Goal: Check status

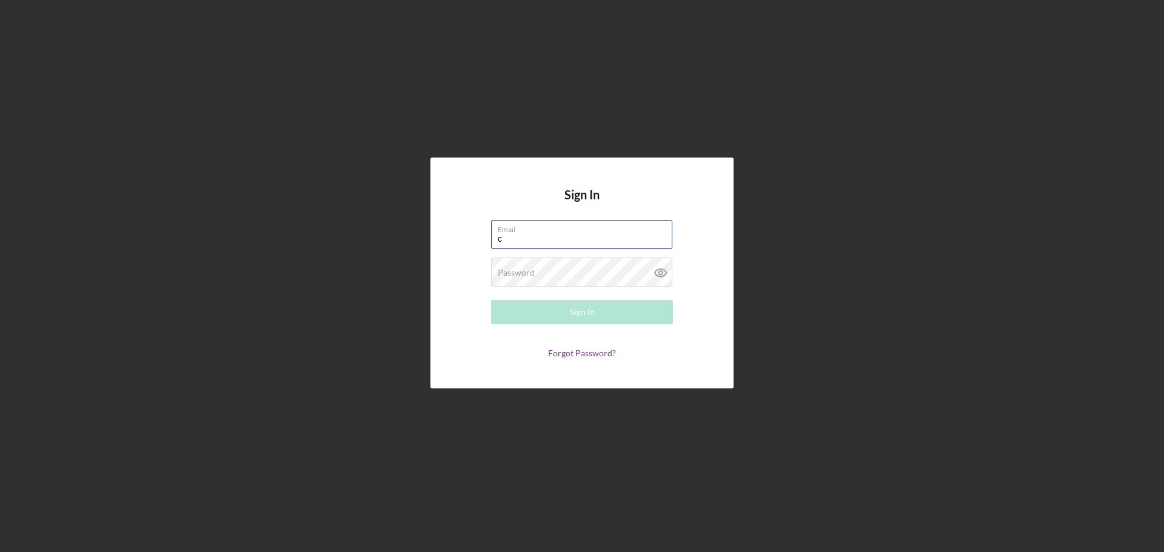
type input "[PERSON_NAME][EMAIL_ADDRESS][DOMAIN_NAME]"
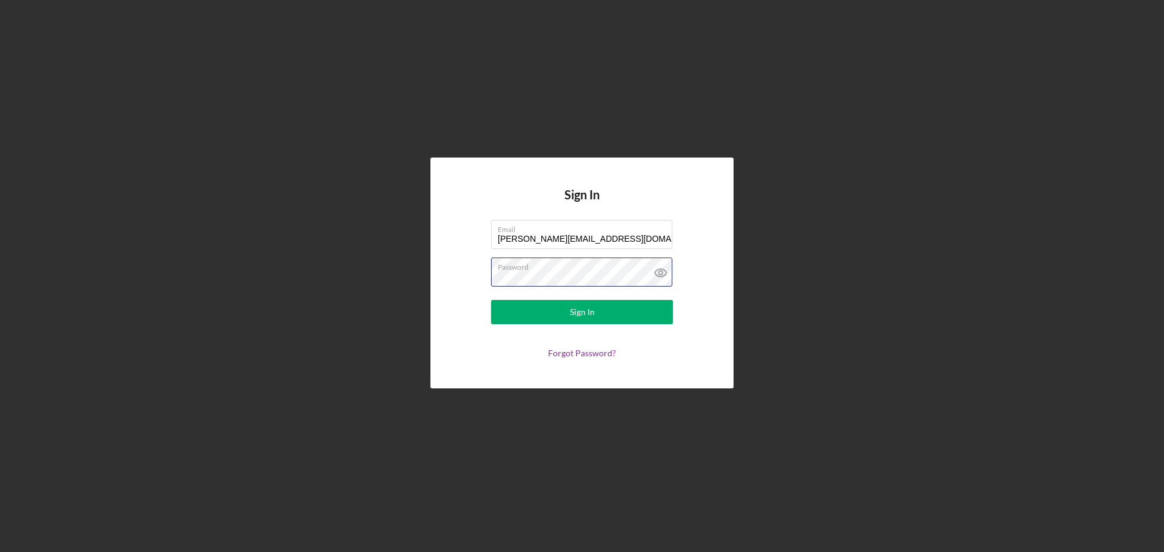
click at [491, 300] on button "Sign In" at bounding box center [582, 312] width 182 height 24
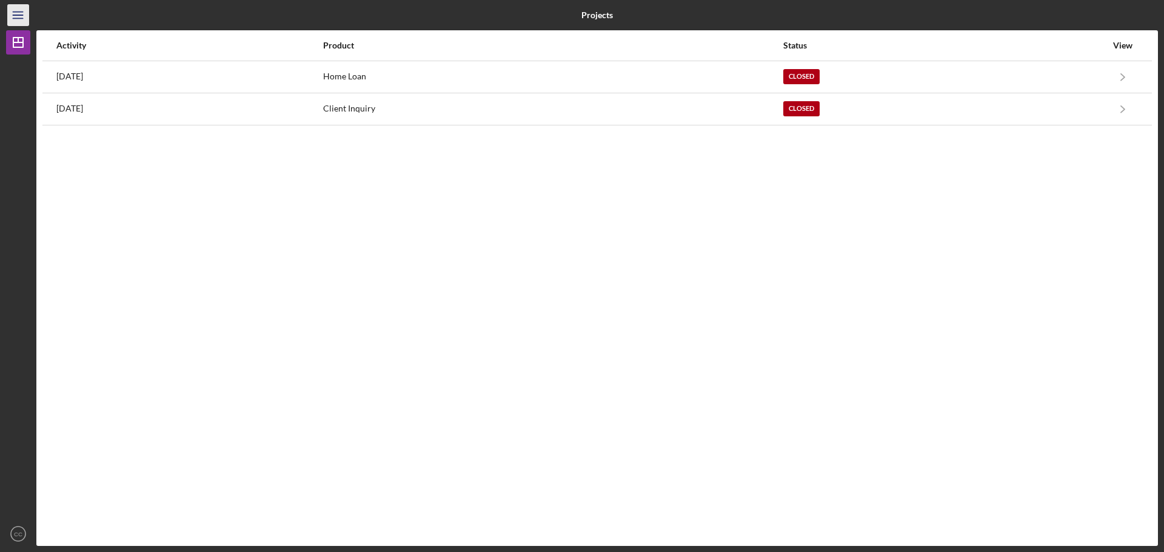
click at [19, 10] on icon "Icon/Menu" at bounding box center [18, 15] width 27 height 27
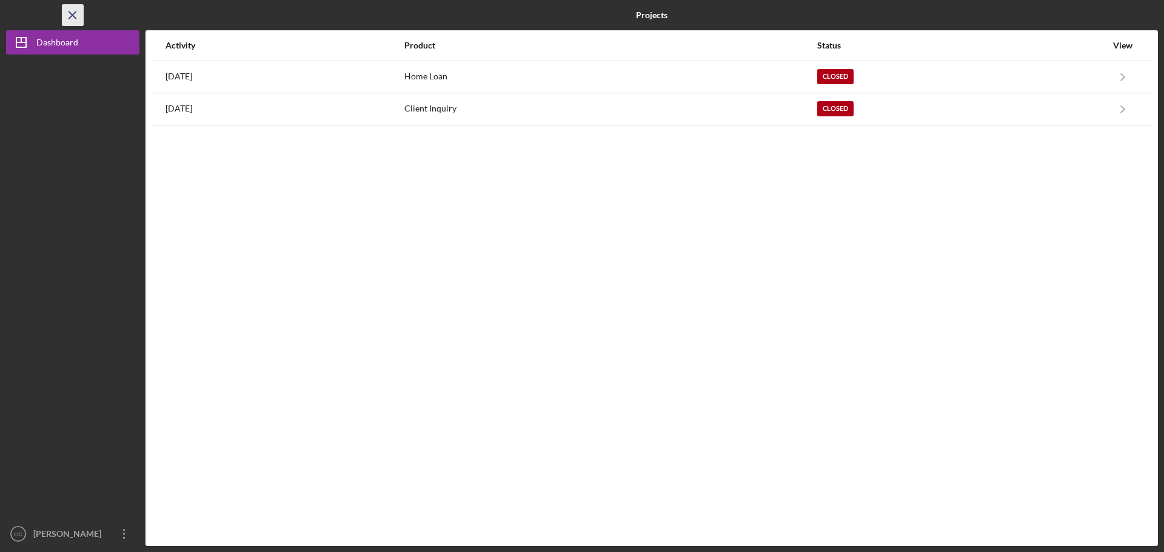
click at [67, 15] on icon "Icon/Menu Close" at bounding box center [72, 15] width 27 height 27
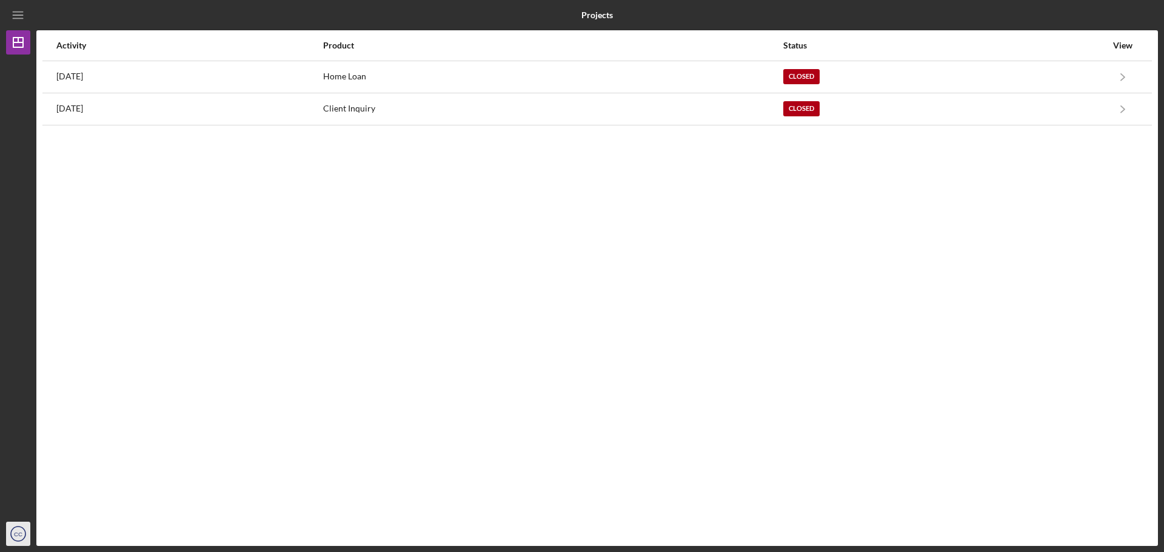
click at [15, 535] on text "CC" at bounding box center [18, 534] width 8 height 7
click at [8, 344] on div at bounding box center [18, 289] width 24 height 468
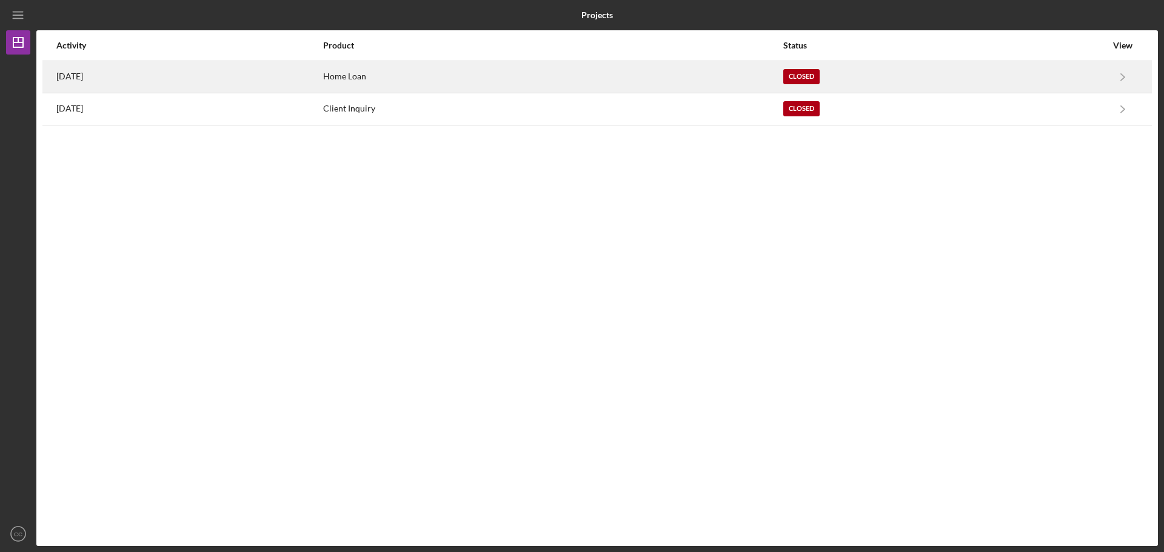
click at [461, 76] on div "Home Loan" at bounding box center [552, 77] width 459 height 30
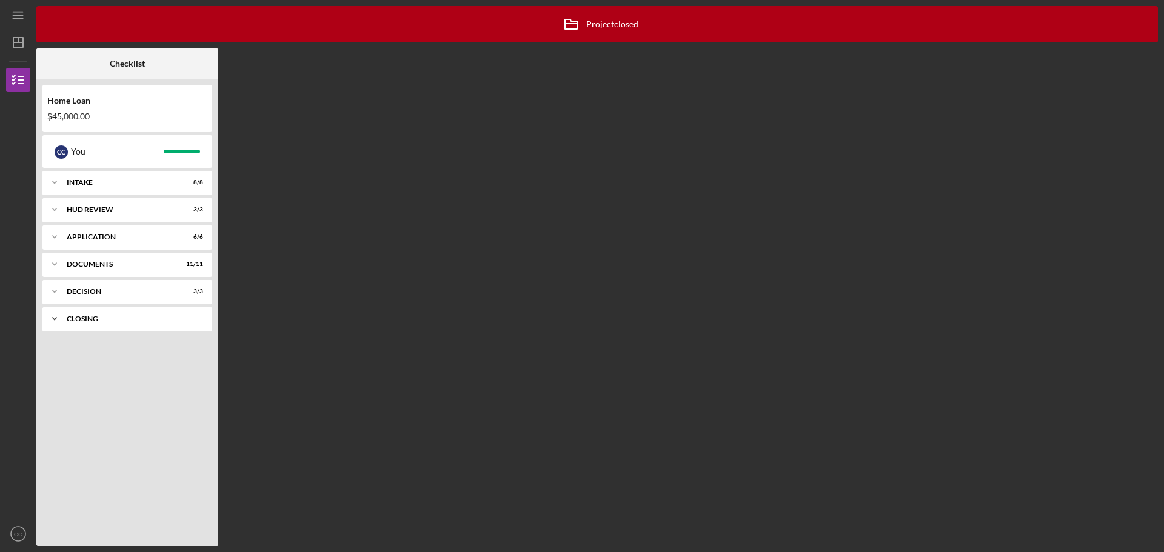
click at [56, 318] on polyline at bounding box center [55, 319] width 4 height 2
click at [133, 343] on div "Close Loan" at bounding box center [130, 345] width 114 height 10
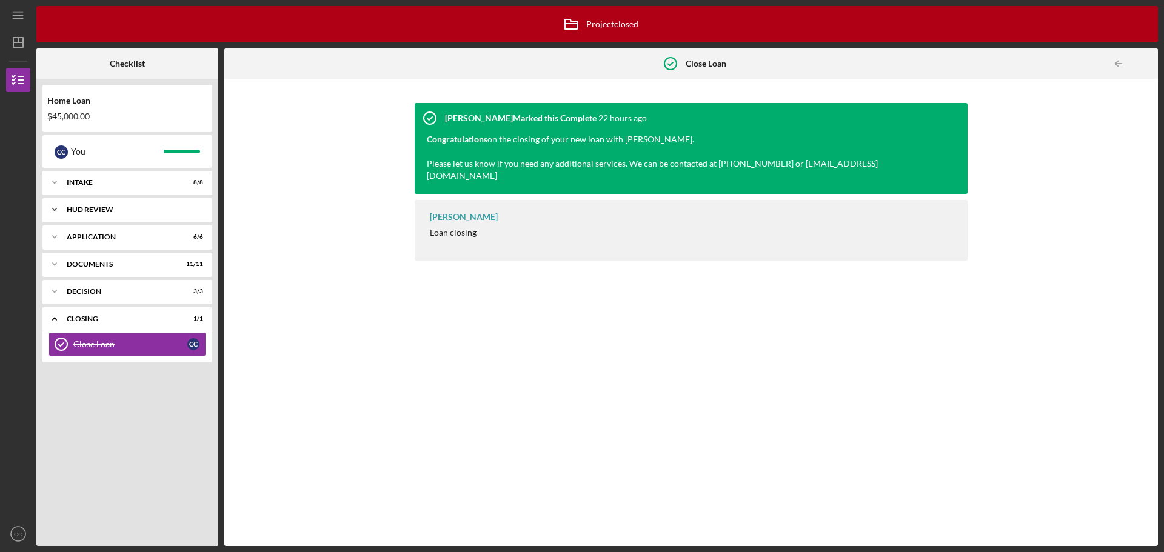
click at [51, 207] on icon "Icon/Expander" at bounding box center [54, 210] width 24 height 24
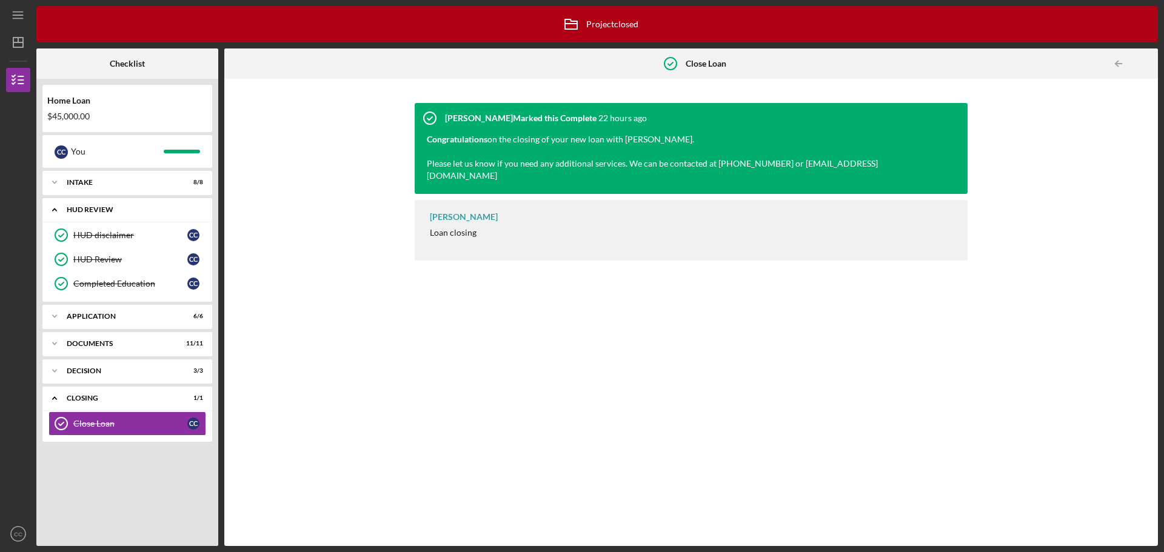
click at [55, 212] on icon "Icon/Expander" at bounding box center [54, 210] width 24 height 24
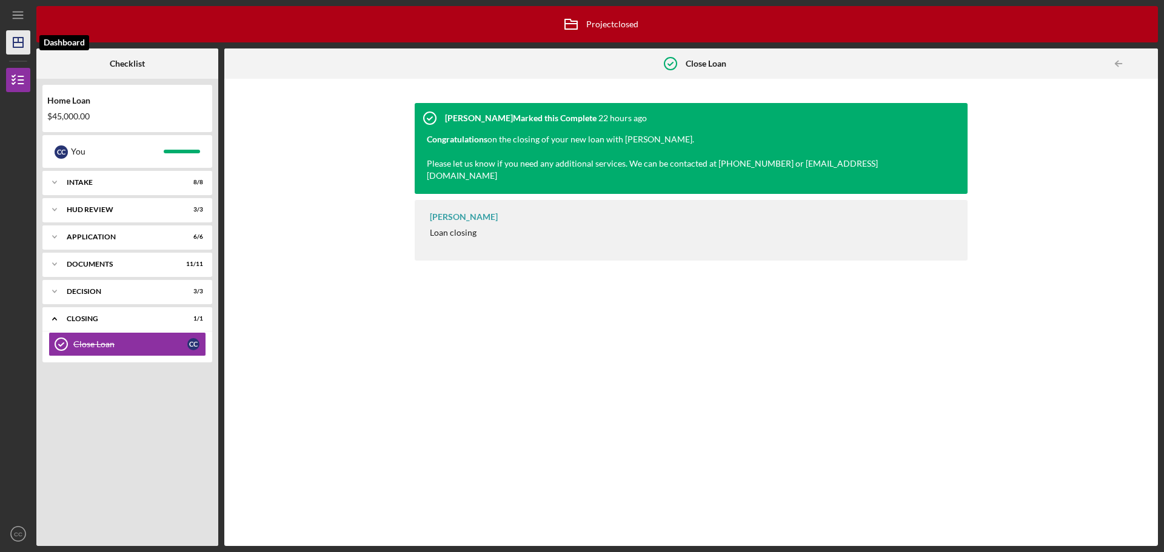
click at [15, 52] on icon "Icon/Dashboard" at bounding box center [18, 42] width 30 height 30
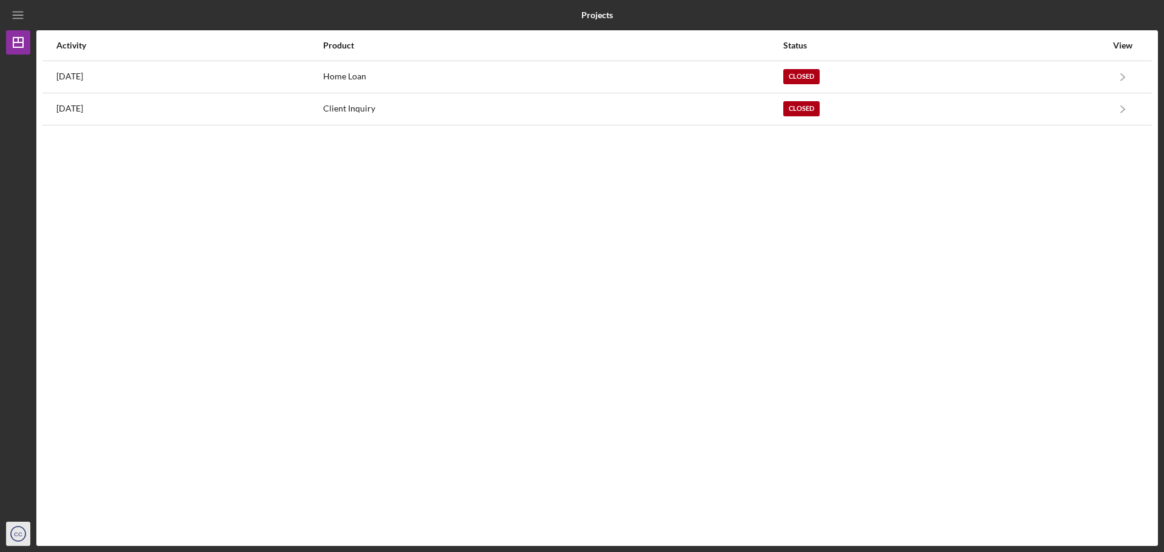
click at [18, 532] on text "CC" at bounding box center [18, 534] width 8 height 7
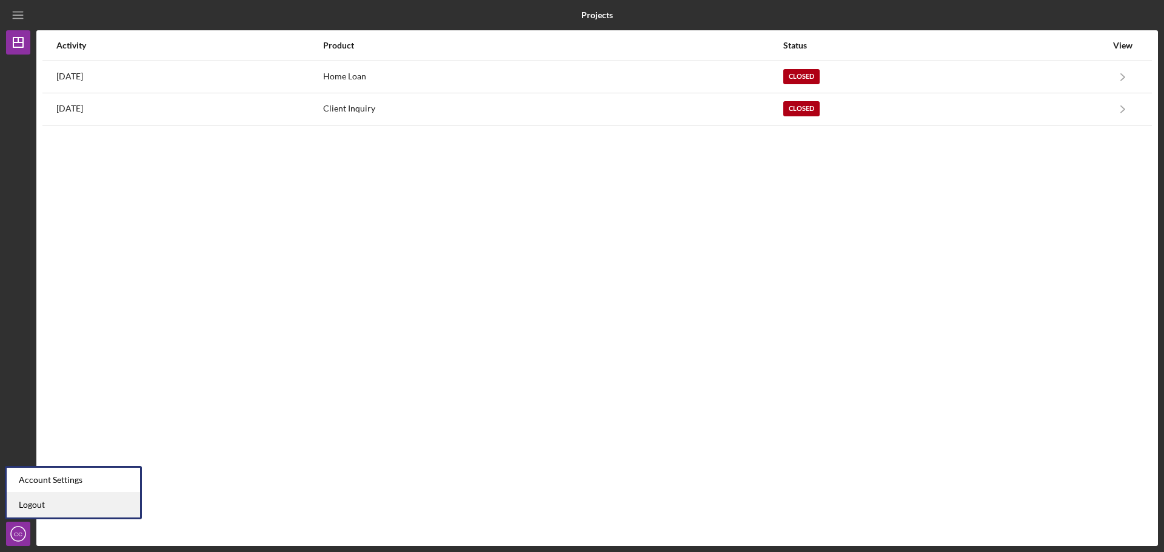
click at [27, 510] on link "Logout" at bounding box center [73, 505] width 133 height 25
